Goal: Task Accomplishment & Management: Manage account settings

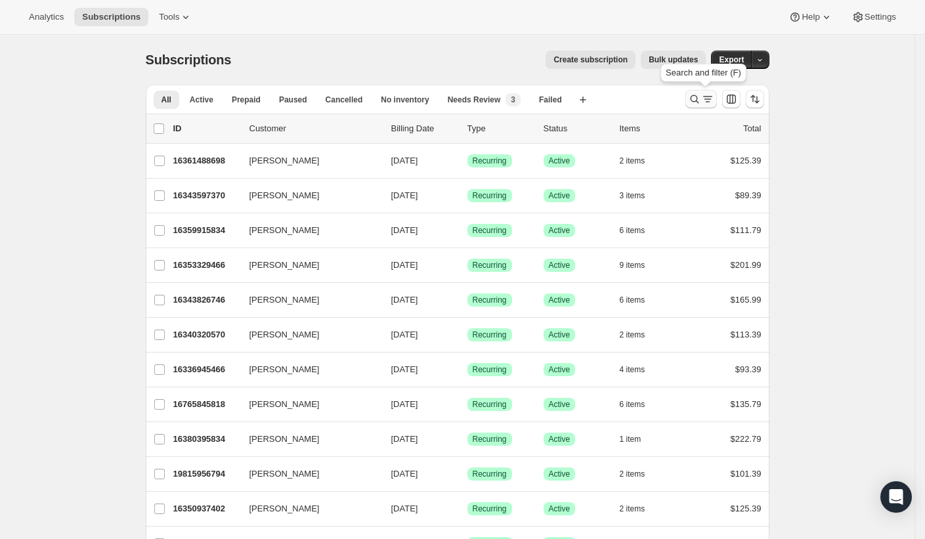
click at [699, 97] on icon "Search and filter results" at bounding box center [694, 99] width 13 height 13
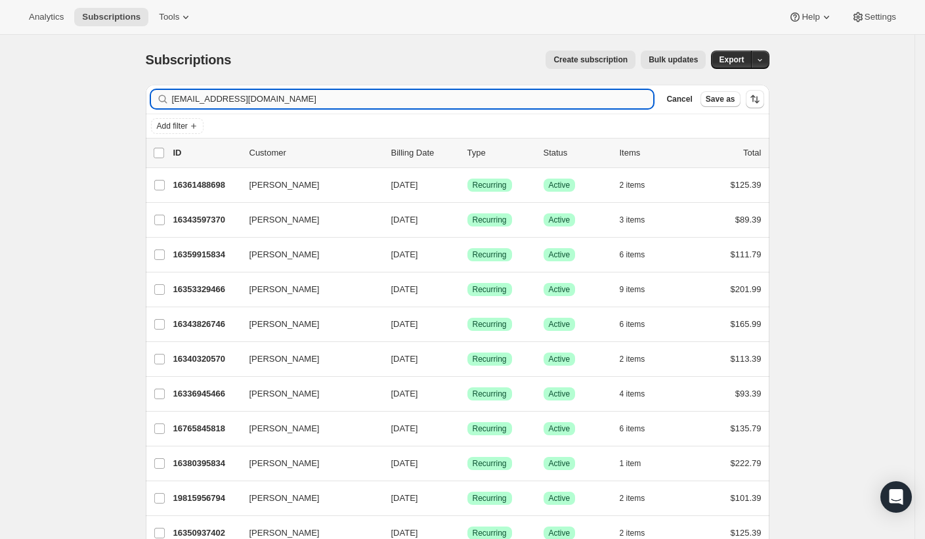
type input "[EMAIL_ADDRESS][DOMAIN_NAME]"
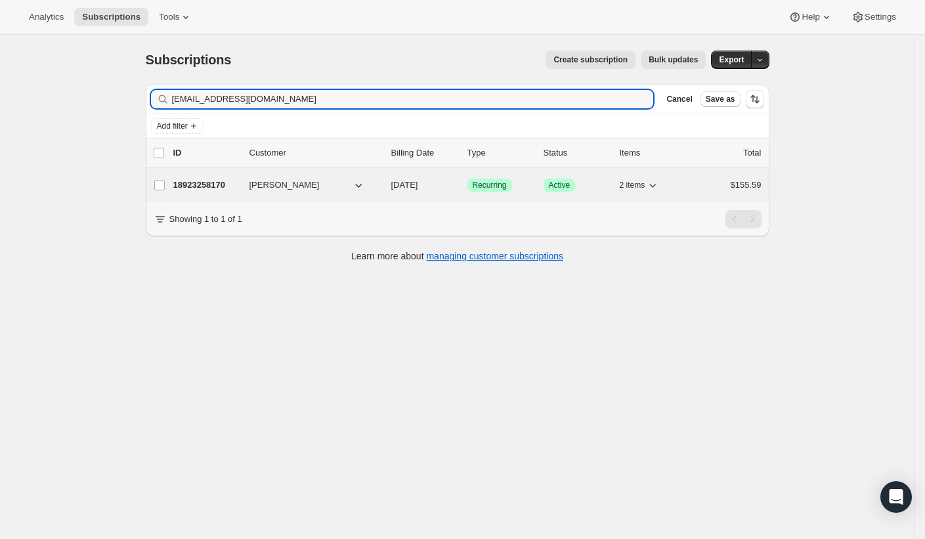
click at [209, 184] on p "18923258170" at bounding box center [206, 185] width 66 height 13
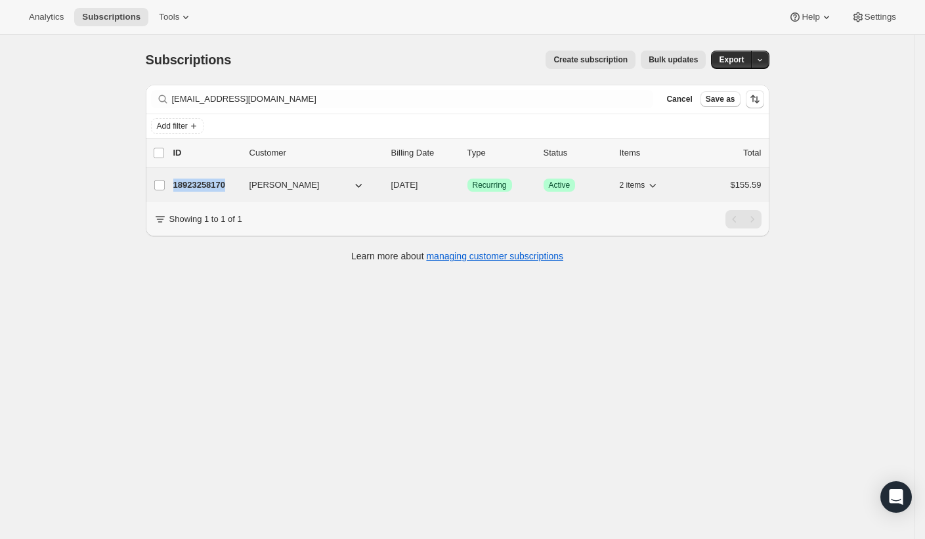
click at [209, 184] on p "18923258170" at bounding box center [206, 185] width 66 height 13
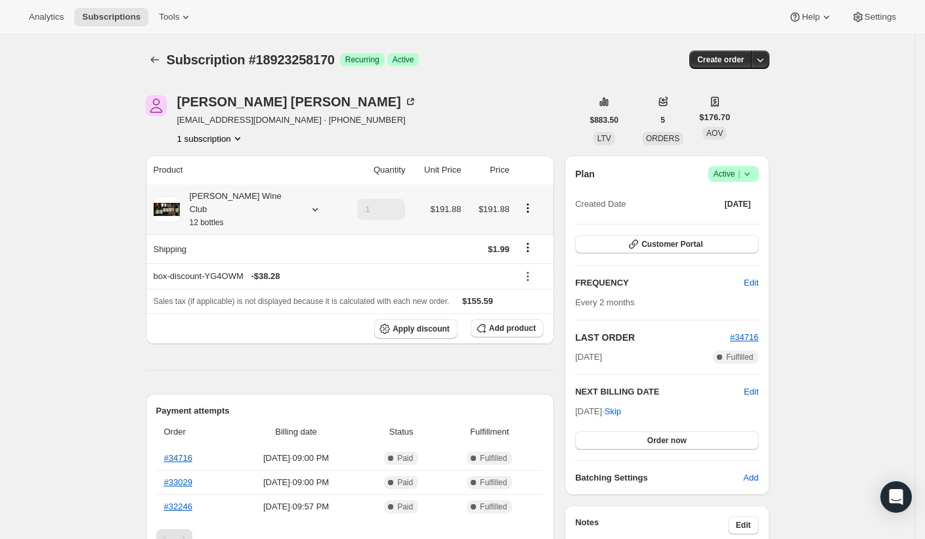
click at [247, 202] on div "[PERSON_NAME] Wine Club 12 bottles" at bounding box center [239, 209] width 118 height 39
click at [248, 306] on span "Edit box" at bounding box center [234, 308] width 31 height 11
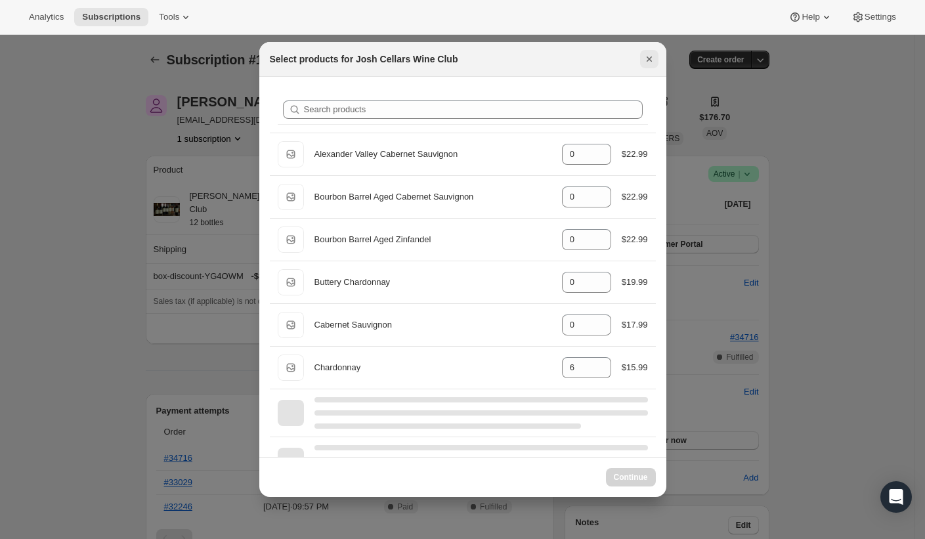
click at [647, 62] on icon "Close" at bounding box center [649, 59] width 13 height 13
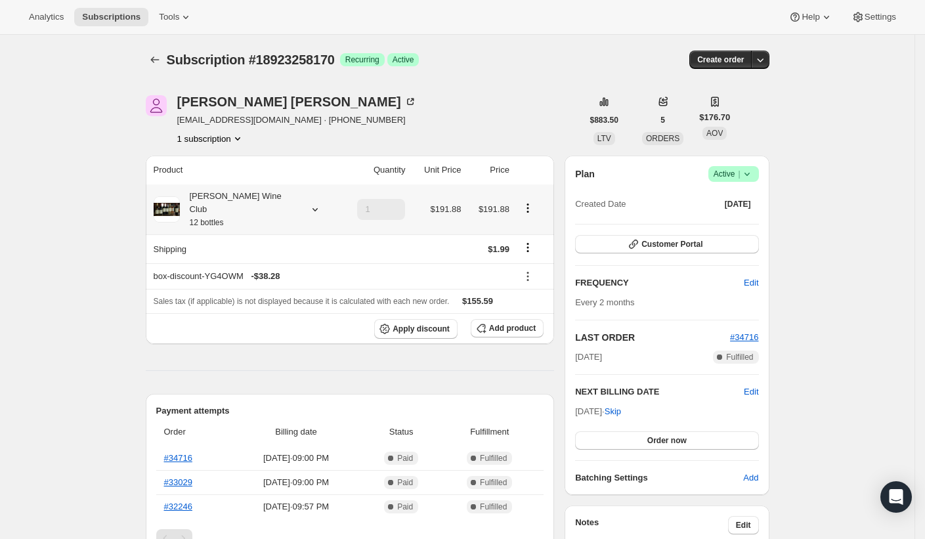
click at [231, 197] on div "[PERSON_NAME] Wine Club 12 bottles" at bounding box center [239, 209] width 118 height 39
